Goal: Transaction & Acquisition: Purchase product/service

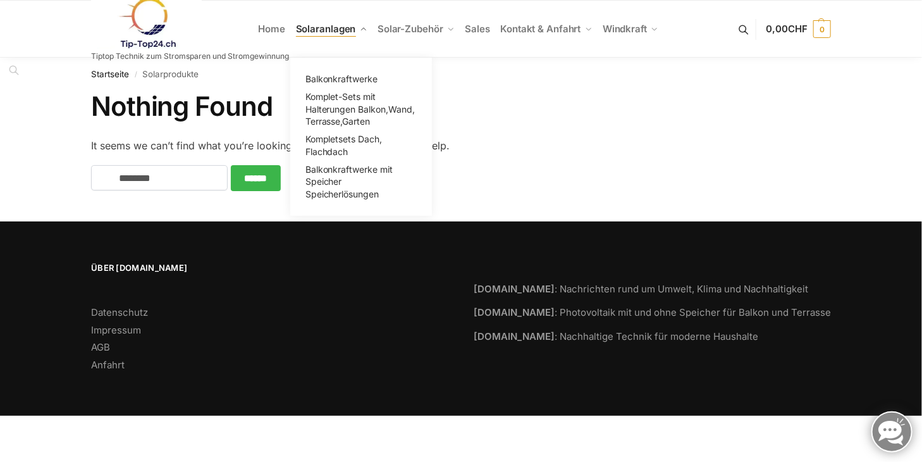
click at [326, 28] on span "Solaranlagen" at bounding box center [326, 29] width 60 height 12
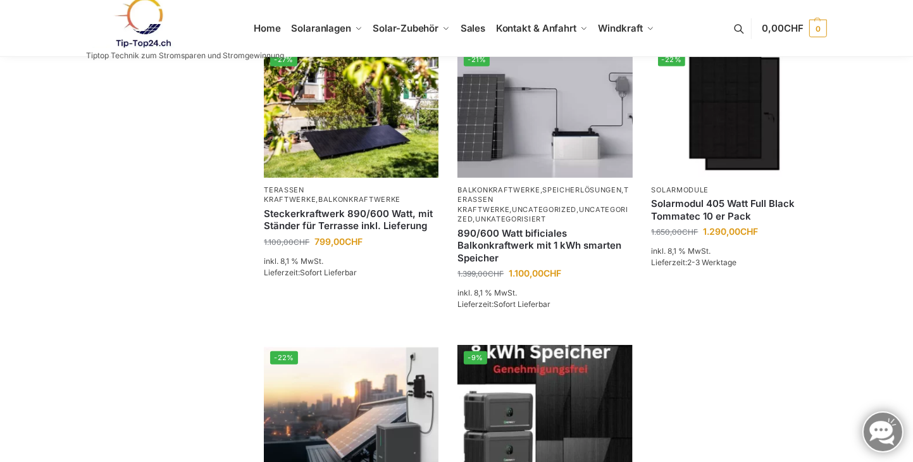
scroll to position [886, 0]
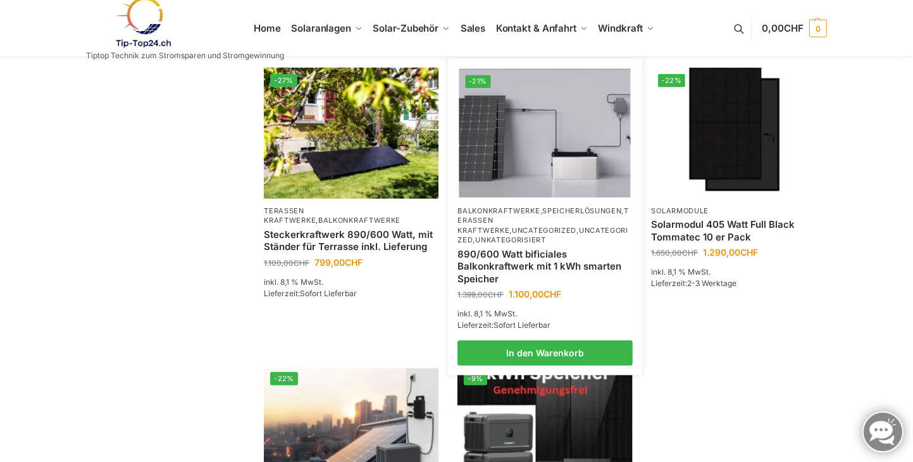
click at [524, 248] on link "890/600 Watt bificiales Balkonkraftwerk mit 1 kWh smarten Speicher" at bounding box center [544, 266] width 175 height 37
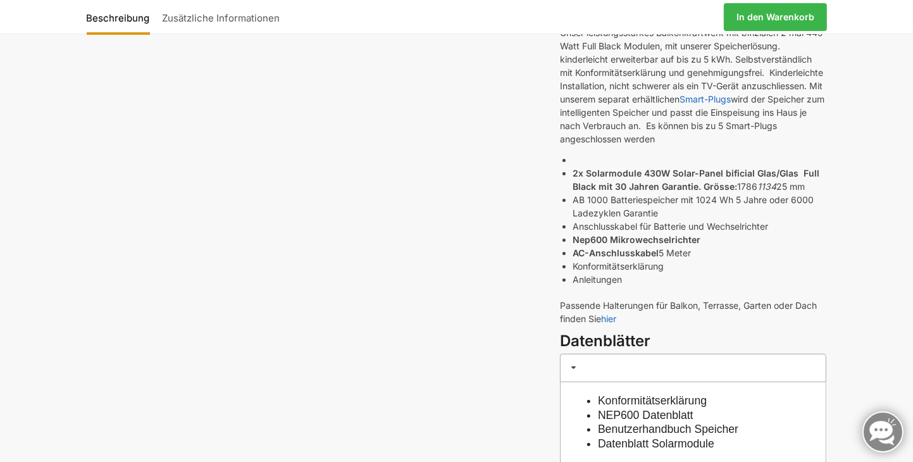
scroll to position [337, 0]
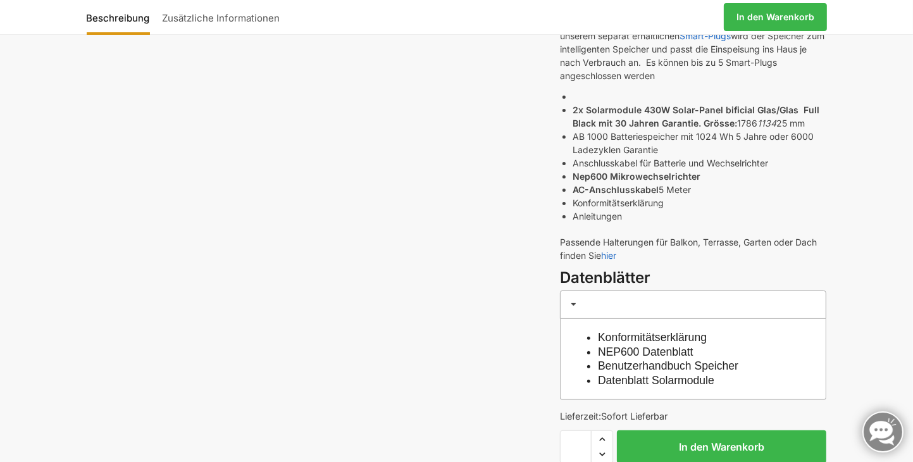
click at [695, 366] on link "Benutzerhandbuch Speicher" at bounding box center [668, 365] width 140 height 13
